Goal: Task Accomplishment & Management: Complete application form

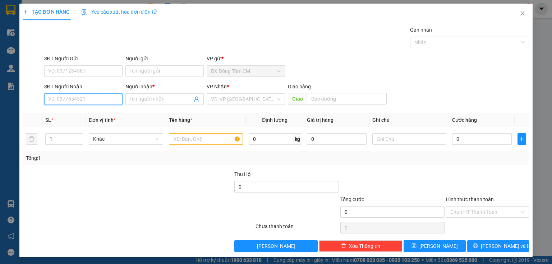
click at [91, 101] on input "SĐT Người Nhận" at bounding box center [83, 98] width 78 height 11
paste input "0942234723"
click at [75, 99] on input "09422347230942234723" at bounding box center [83, 98] width 78 height 11
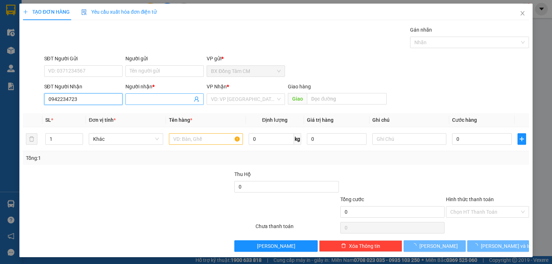
type input "0942234723"
click at [137, 99] on input "Người nhận *" at bounding box center [161, 99] width 62 height 8
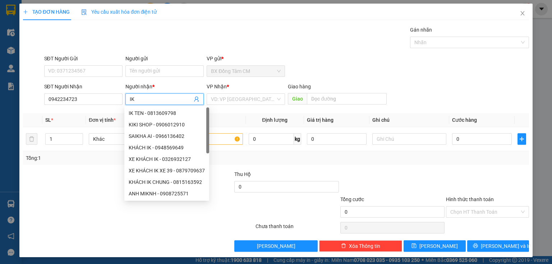
type input "I"
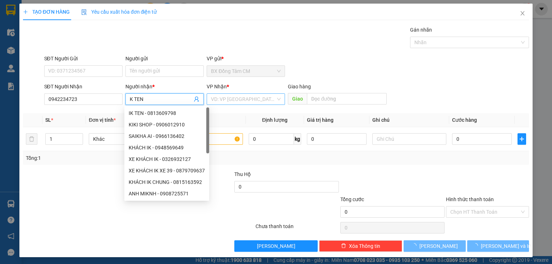
type input "K TEN"
click at [226, 98] on input "search" at bounding box center [243, 99] width 65 height 11
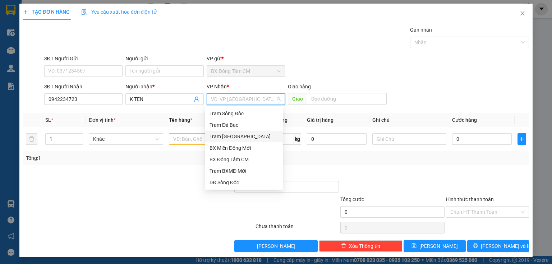
click at [241, 138] on div "Trạm [GEOGRAPHIC_DATA]" at bounding box center [243, 137] width 69 height 8
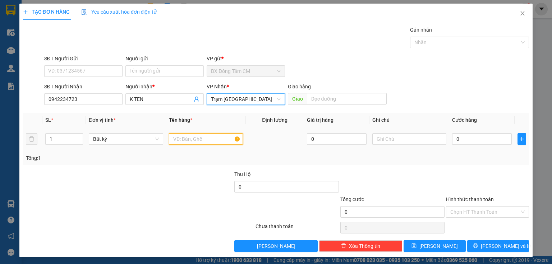
click at [217, 140] on input "text" at bounding box center [206, 138] width 74 height 11
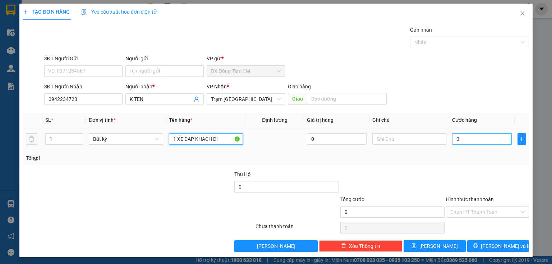
type input "1 XE DAP KHACH DI"
click at [457, 139] on input "0" at bounding box center [482, 138] width 60 height 11
type input "1"
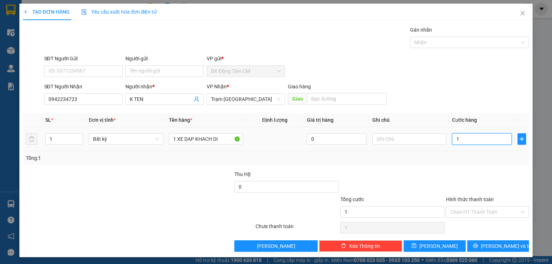
type input "10"
type input "100"
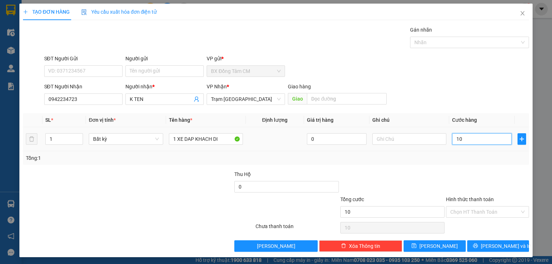
type input "100"
type input "1.000"
type input "10.000"
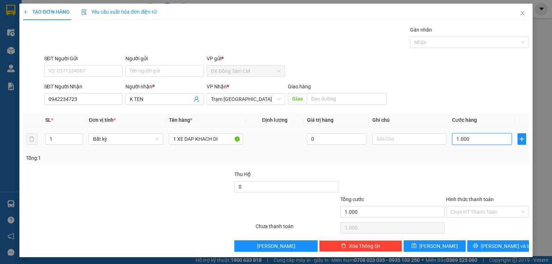
type input "10.000"
type input "100.000"
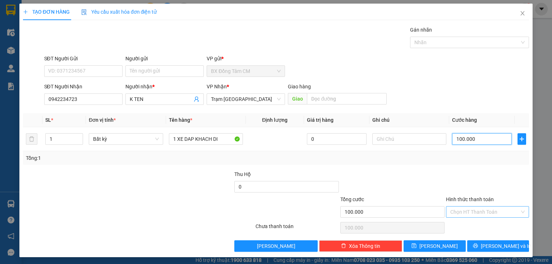
type input "100.000"
click at [468, 208] on input "Hình thức thanh toán" at bounding box center [484, 211] width 69 height 11
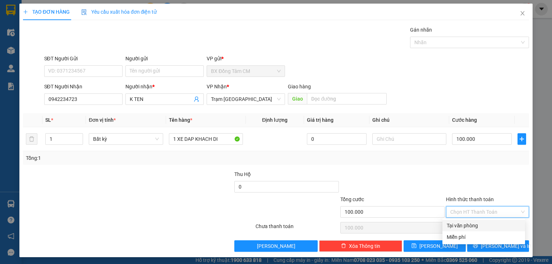
click at [472, 222] on div "Tại văn phòng" at bounding box center [483, 226] width 74 height 8
type input "0"
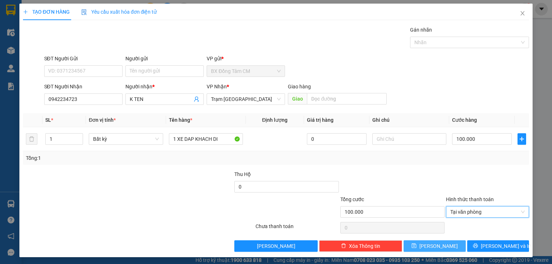
click at [443, 244] on button "[PERSON_NAME]" at bounding box center [434, 245] width 62 height 11
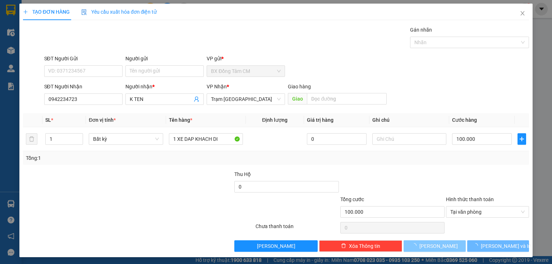
type input "0"
